Goal: Check status: Check status

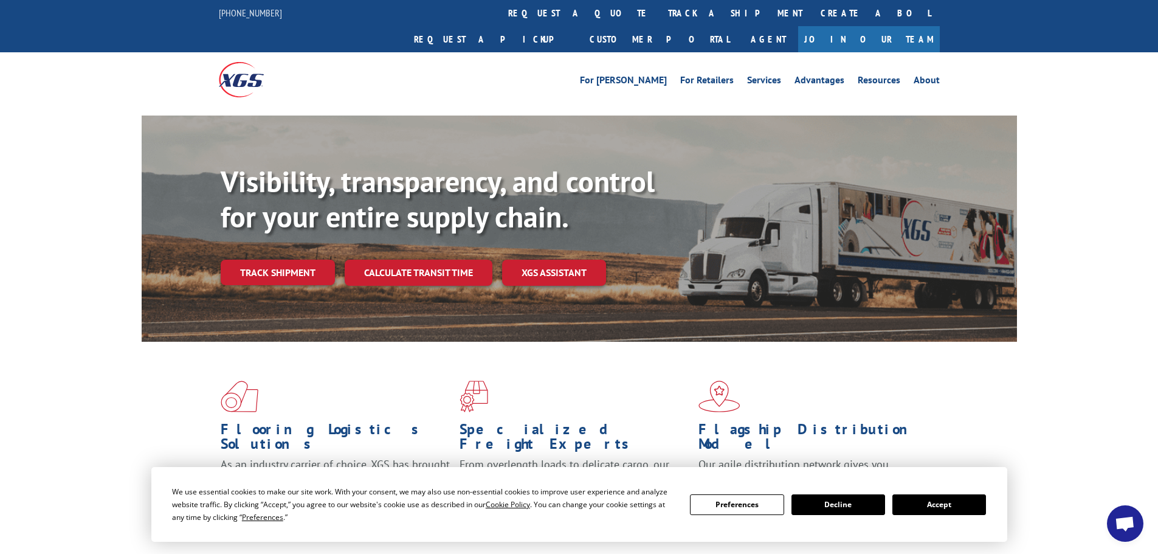
click at [953, 503] on button "Accept" at bounding box center [939, 504] width 94 height 21
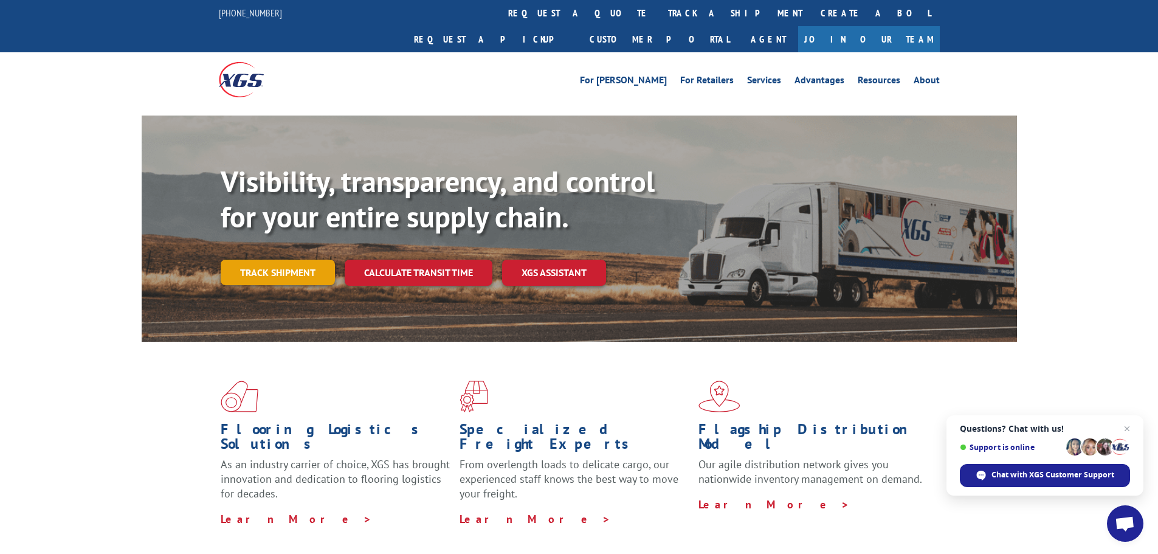
click at [274, 260] on link "Track shipment" at bounding box center [278, 273] width 114 height 26
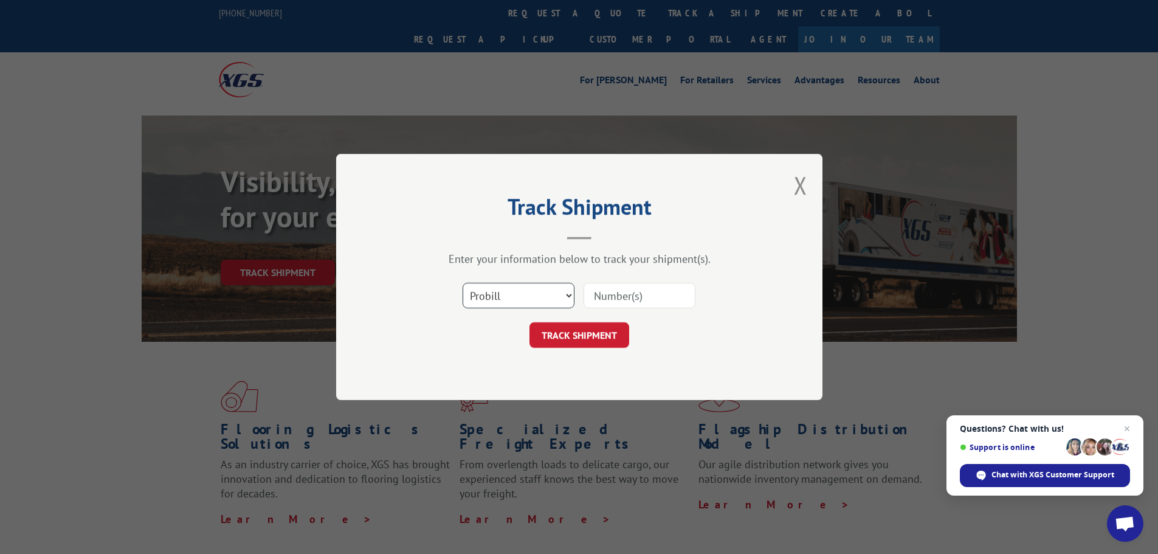
click at [500, 288] on select "Select category... Probill BOL PO" at bounding box center [519, 296] width 112 height 26
select select "bol"
click at [463, 283] on select "Select category... Probill BOL PO" at bounding box center [519, 296] width 112 height 26
click at [630, 296] on input at bounding box center [640, 296] width 112 height 26
paste input "7041405"
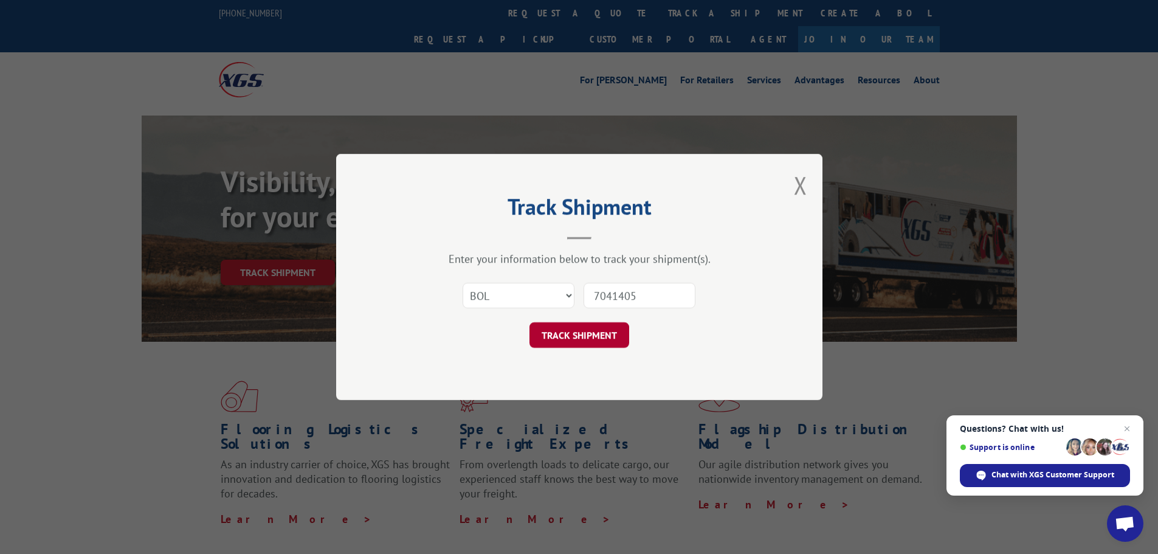
type input "7041405"
click at [567, 343] on button "TRACK SHIPMENT" at bounding box center [579, 335] width 100 height 26
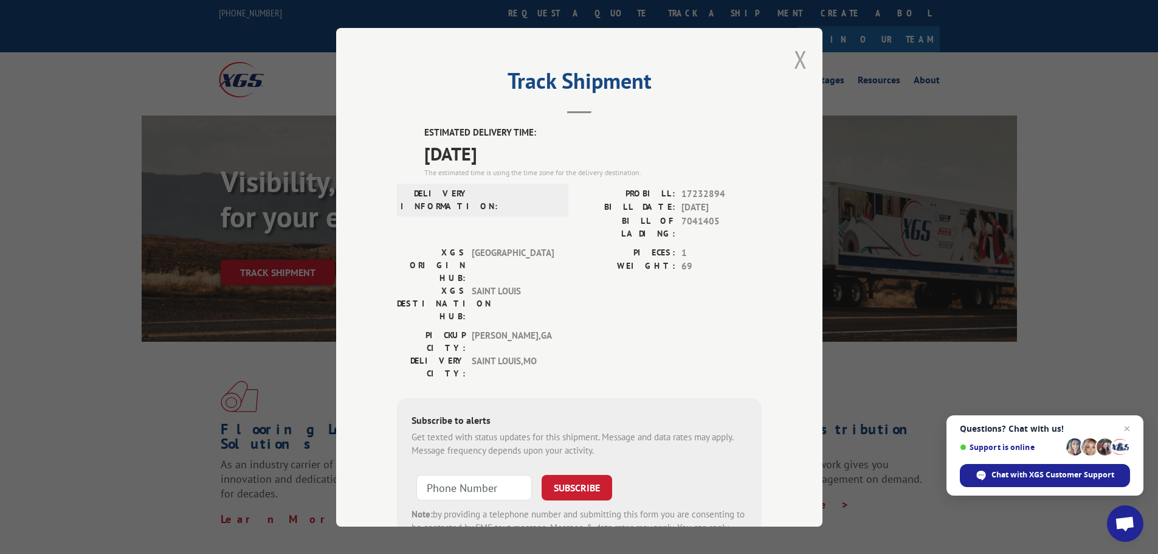
click at [796, 59] on button "Close modal" at bounding box center [800, 59] width 13 height 32
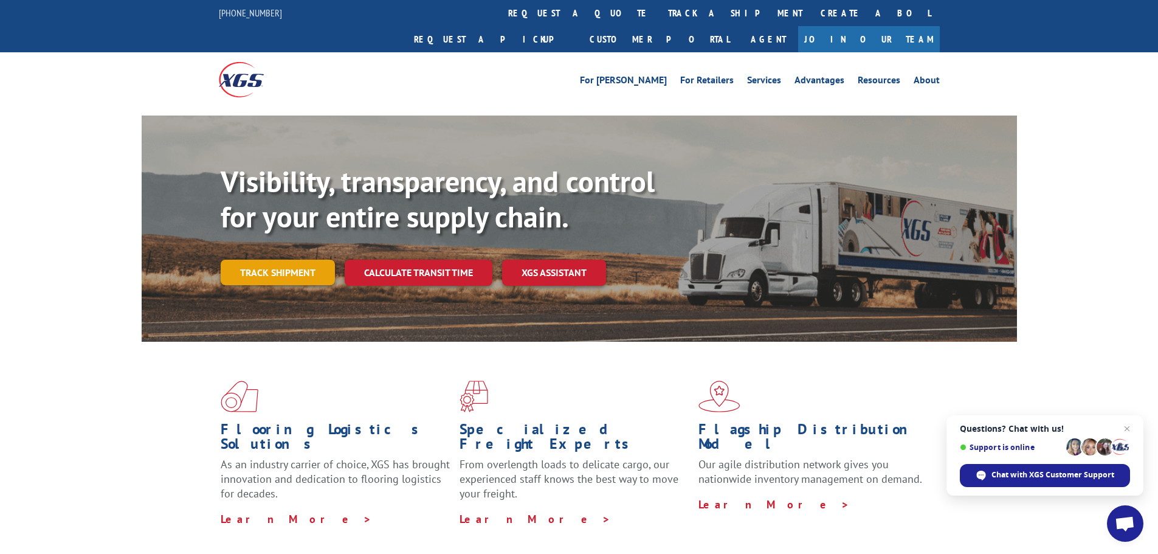
click at [296, 260] on link "Track shipment" at bounding box center [278, 273] width 114 height 26
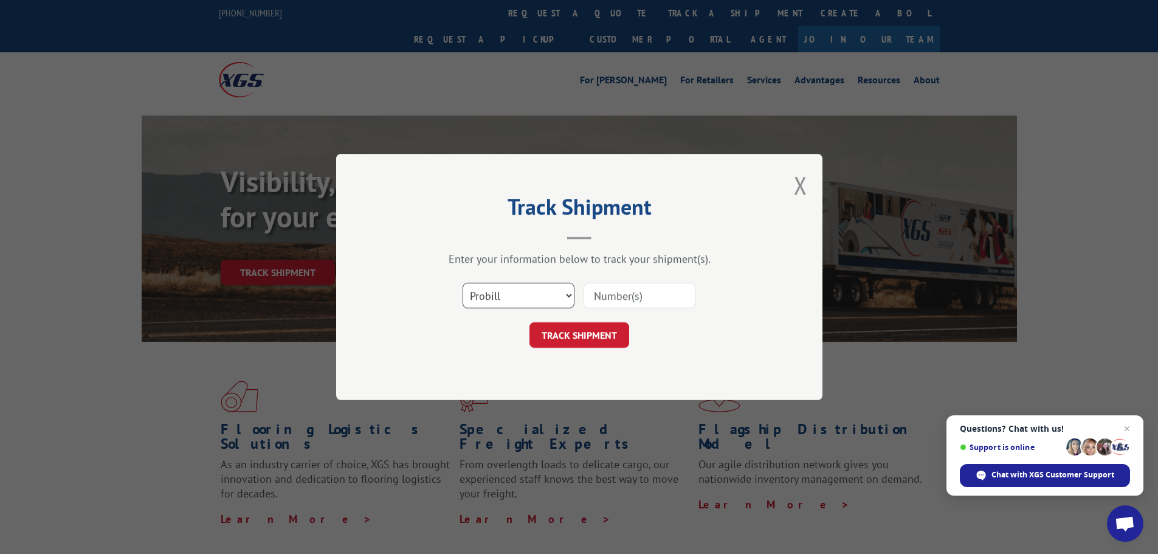
click at [494, 297] on select "Select category... Probill BOL PO" at bounding box center [519, 296] width 112 height 26
select select "bol"
click at [463, 283] on select "Select category... Probill BOL PO" at bounding box center [519, 296] width 112 height 26
click at [611, 292] on input at bounding box center [640, 296] width 112 height 26
paste input "7041404"
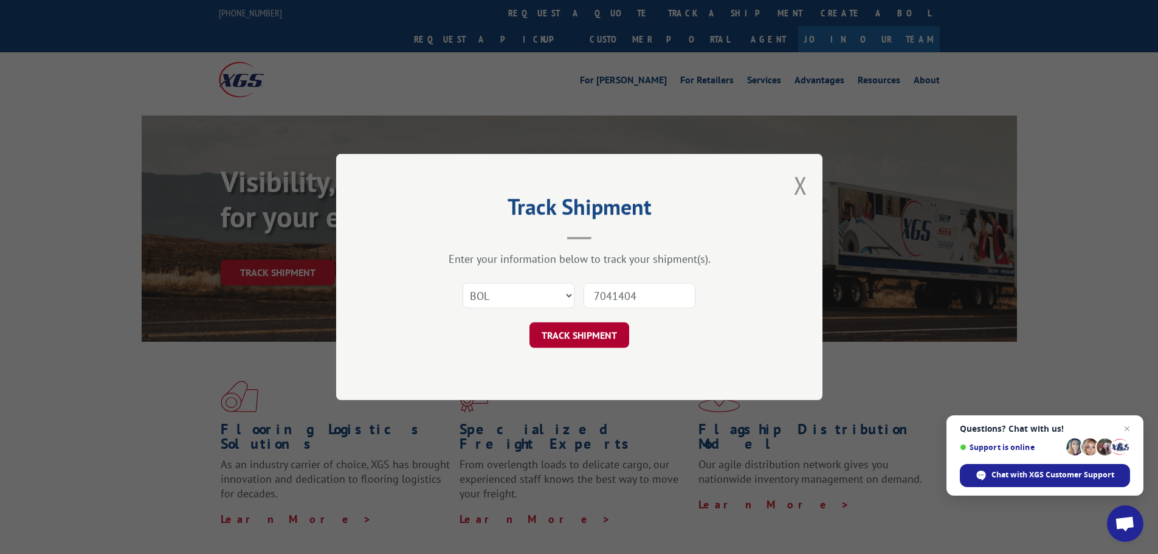
type input "7041404"
click at [556, 339] on button "TRACK SHIPMENT" at bounding box center [579, 335] width 100 height 26
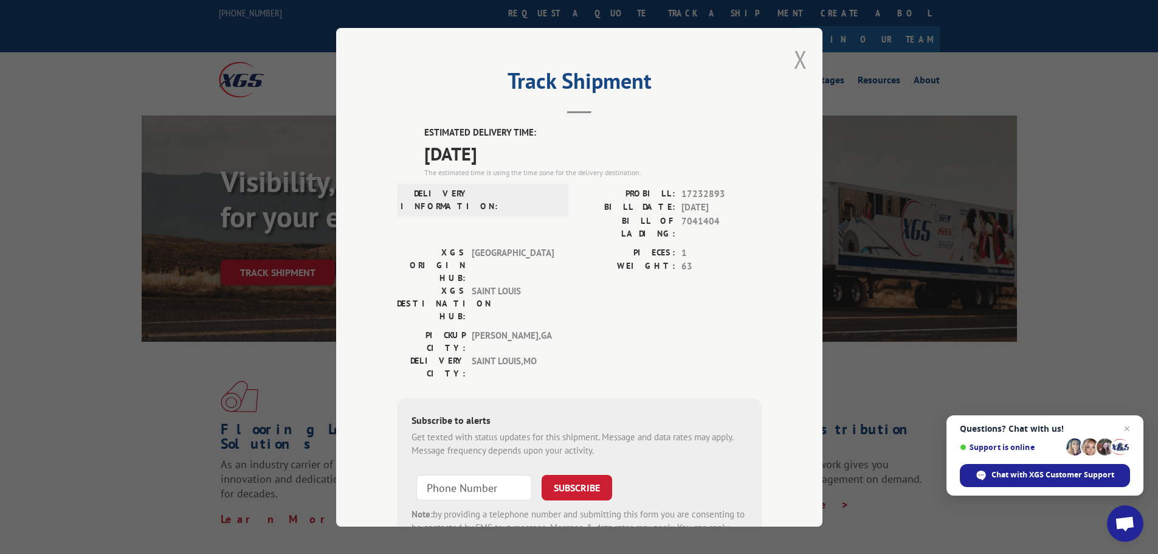
click at [794, 61] on button "Close modal" at bounding box center [800, 59] width 13 height 32
